Goal: Check status: Check status

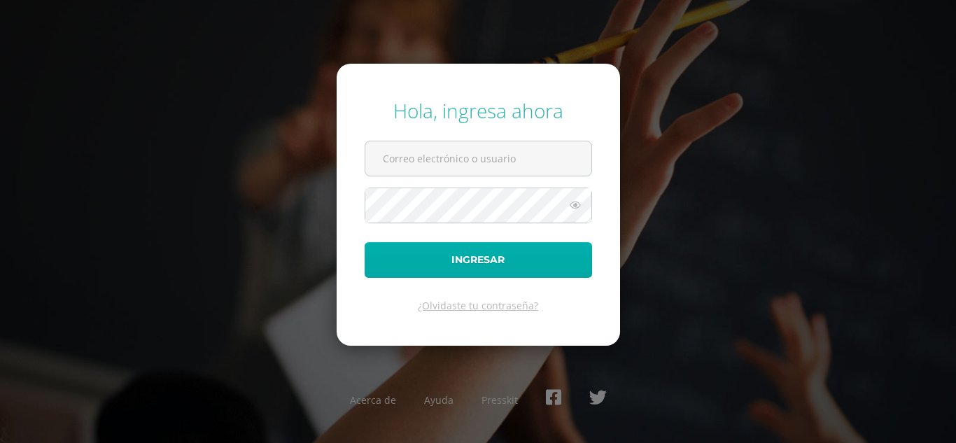
type input "mirnaguarcax2023@maiagt.org"
click at [465, 261] on button "Ingresar" at bounding box center [478, 260] width 227 height 36
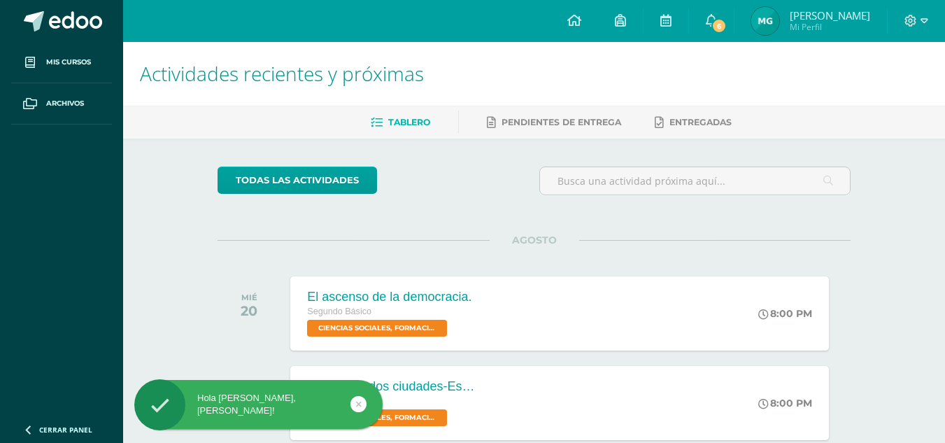
click at [780, 29] on img at bounding box center [766, 21] width 28 height 28
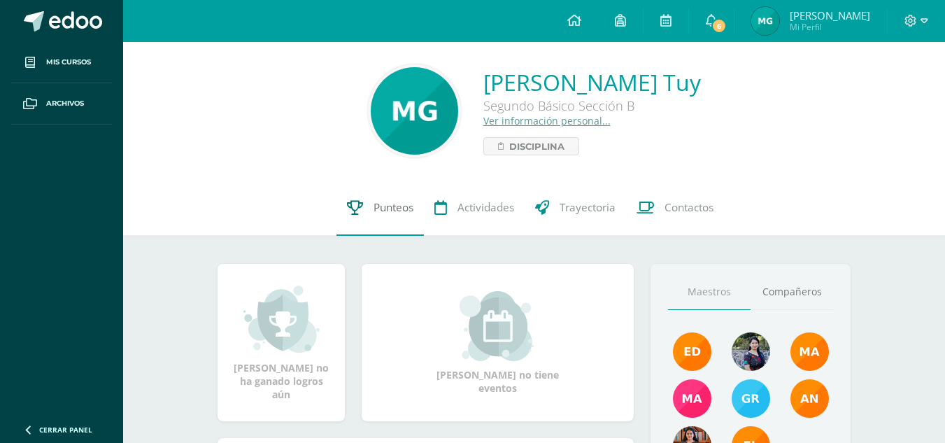
click at [402, 208] on span "Punteos" at bounding box center [394, 207] width 40 height 15
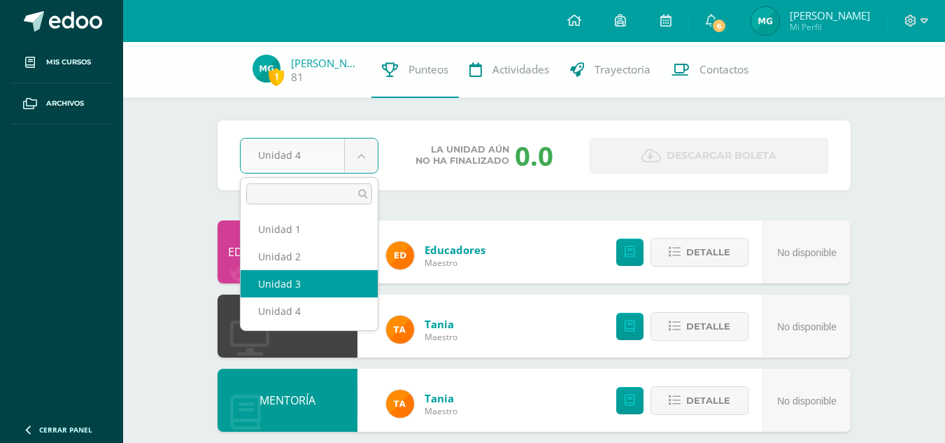
select select "Unidad 3"
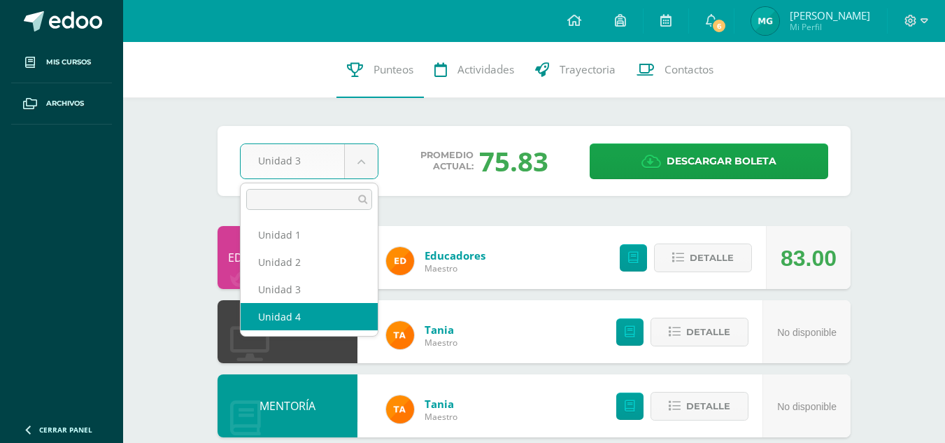
select select "Unidad 4"
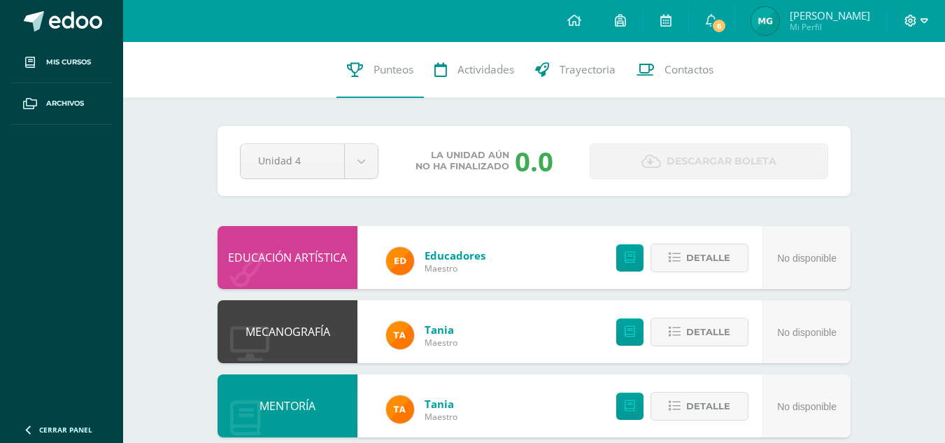
click at [927, 15] on icon at bounding box center [925, 21] width 8 height 13
click at [894, 90] on span "Cerrar sesión" at bounding box center [880, 94] width 63 height 13
